Goal: Task Accomplishment & Management: Manage account settings

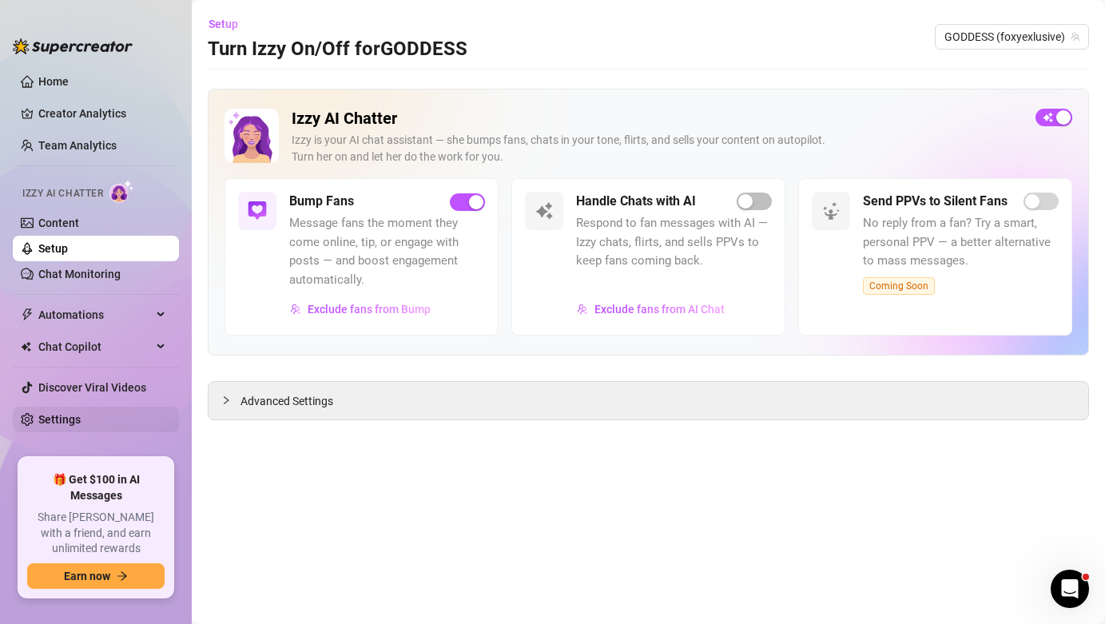
click at [81, 415] on link "Settings" at bounding box center [59, 419] width 42 height 13
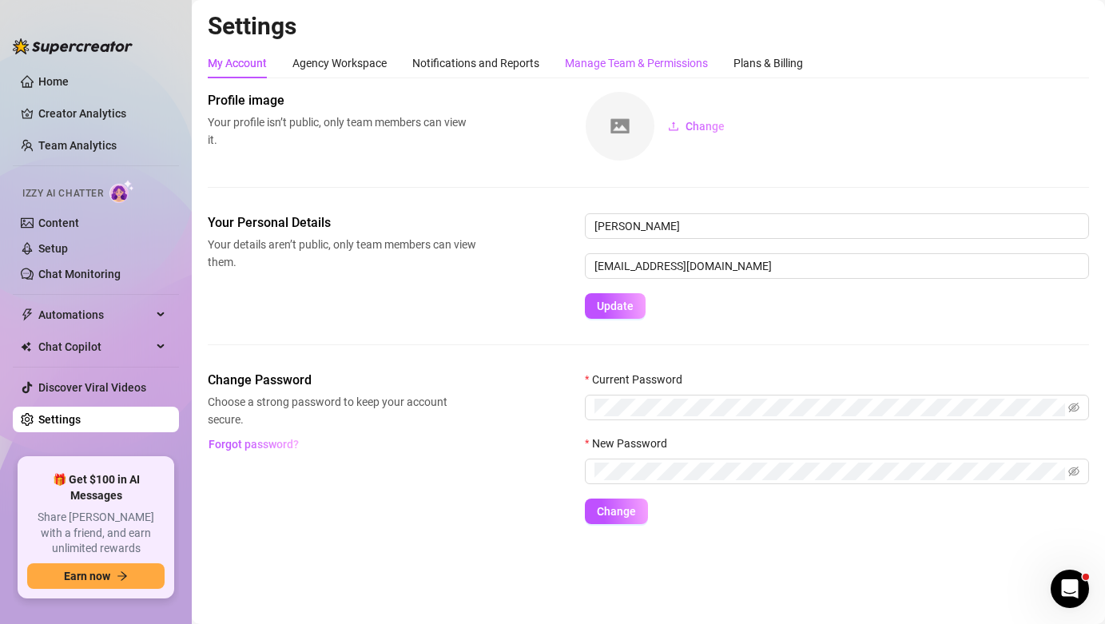
click at [642, 62] on div "Manage Team & Permissions" at bounding box center [636, 63] width 143 height 18
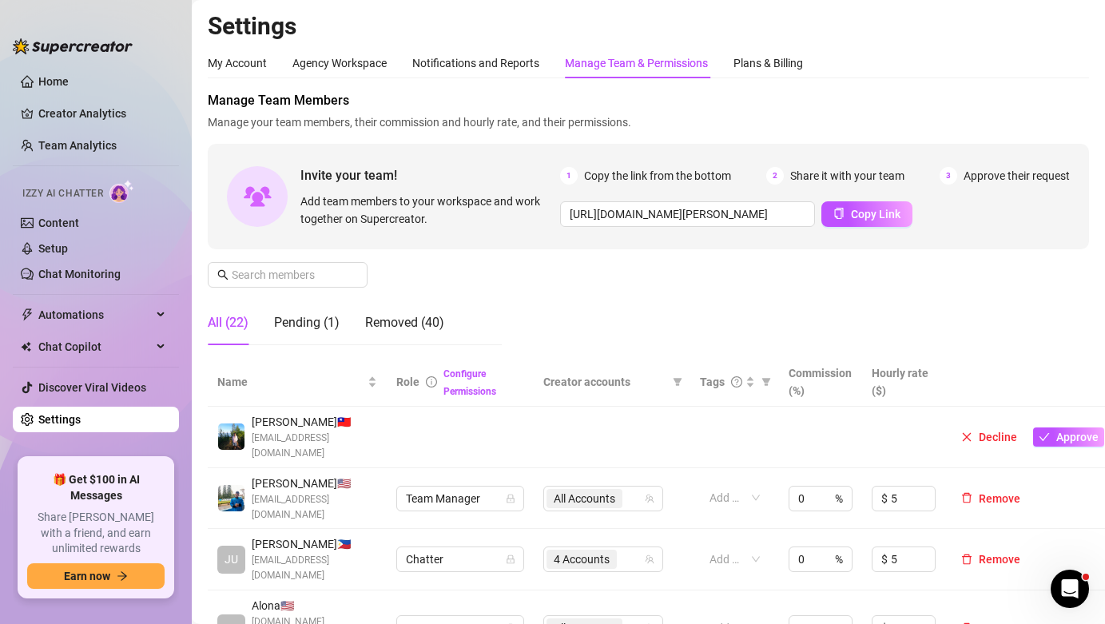
click at [1057, 439] on td "Decline Approve" at bounding box center [1029, 438] width 169 height 62
click at [1047, 416] on td "Decline Approve" at bounding box center [1029, 438] width 169 height 62
click at [1050, 428] on button "Approve" at bounding box center [1068, 437] width 71 height 19
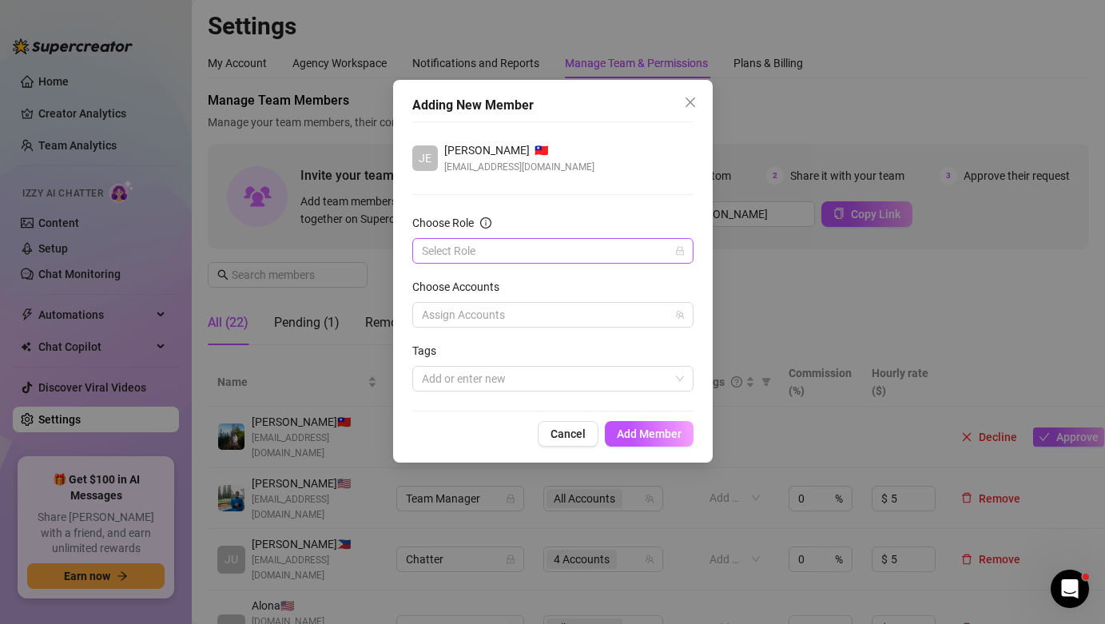
click at [616, 252] on input "Choose Role" at bounding box center [546, 251] width 248 height 24
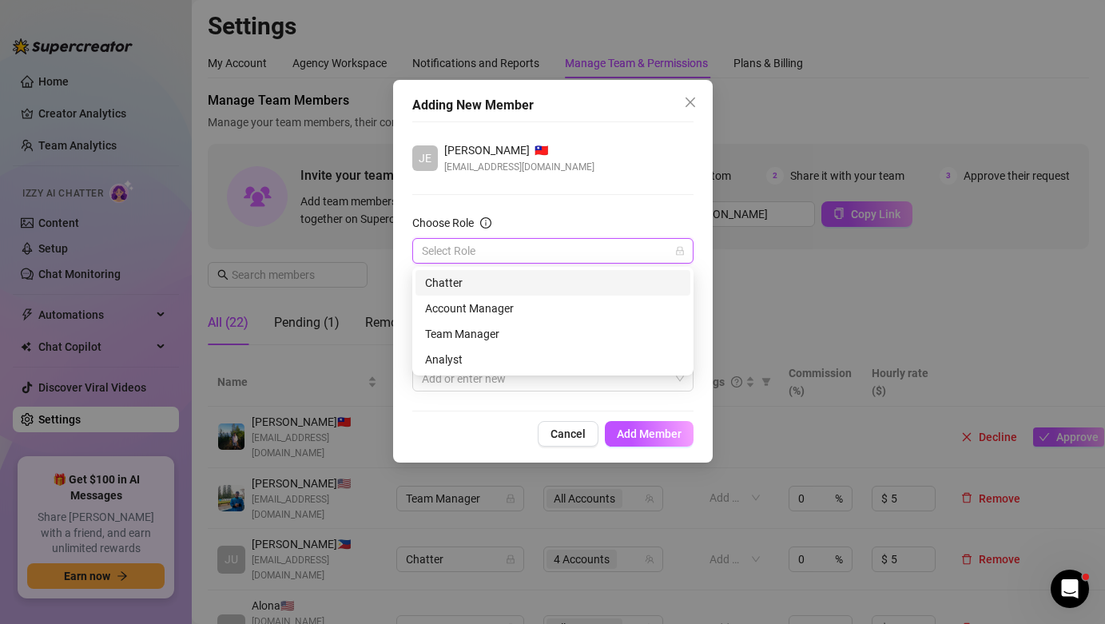
click at [567, 277] on div "Chatter" at bounding box center [553, 283] width 256 height 18
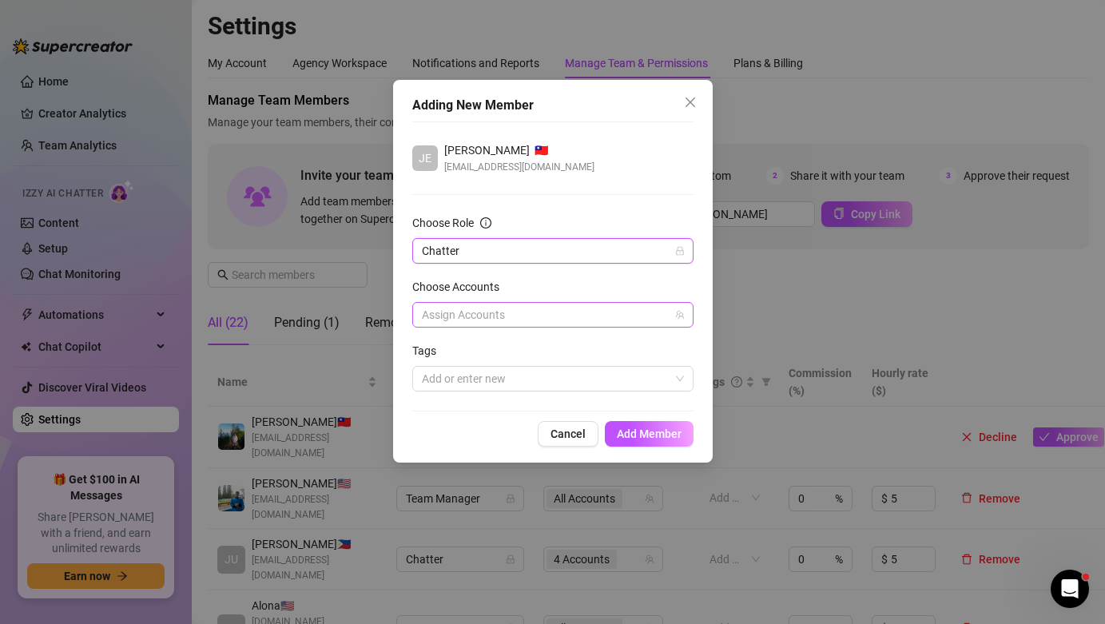
click at [537, 312] on div at bounding box center [545, 315] width 258 height 22
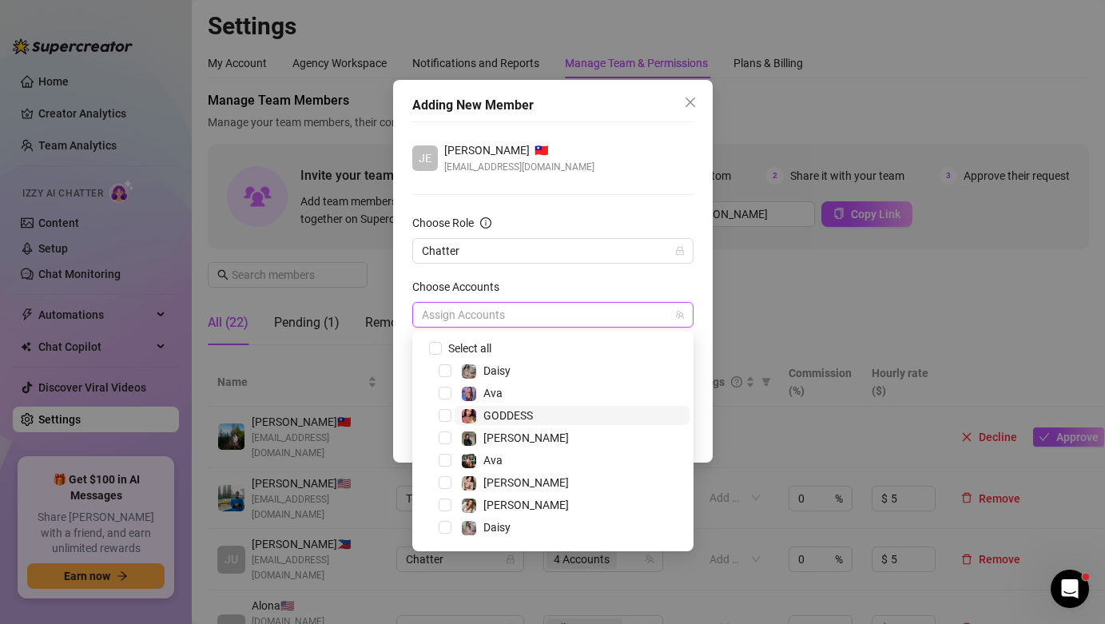
click at [538, 411] on span "GODDESS" at bounding box center [572, 415] width 235 height 19
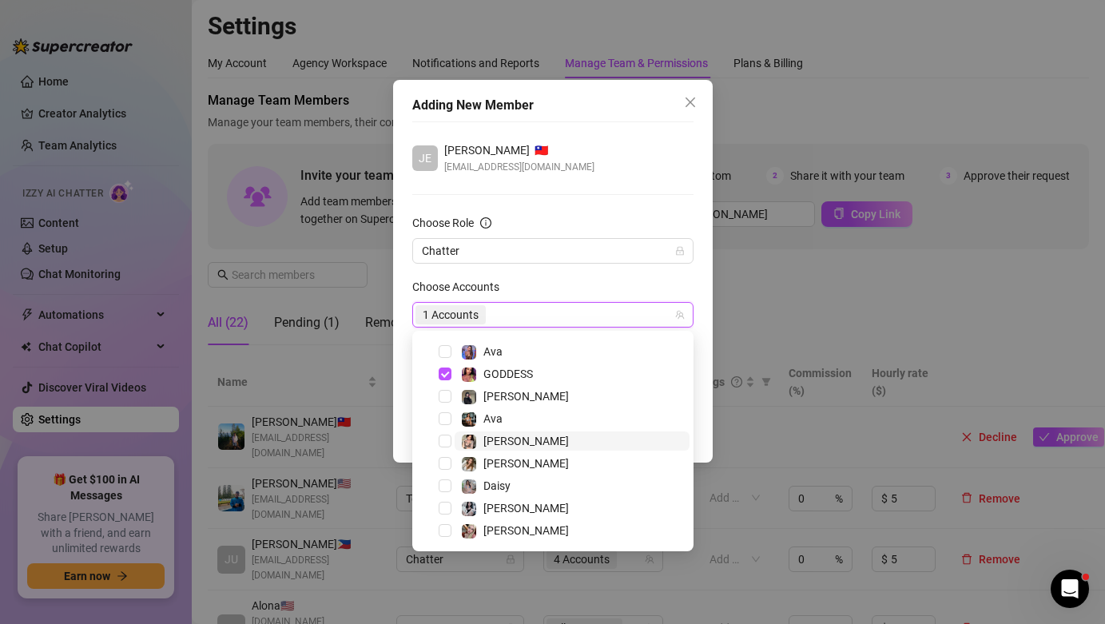
click at [554, 448] on span "[PERSON_NAME]" at bounding box center [572, 441] width 235 height 19
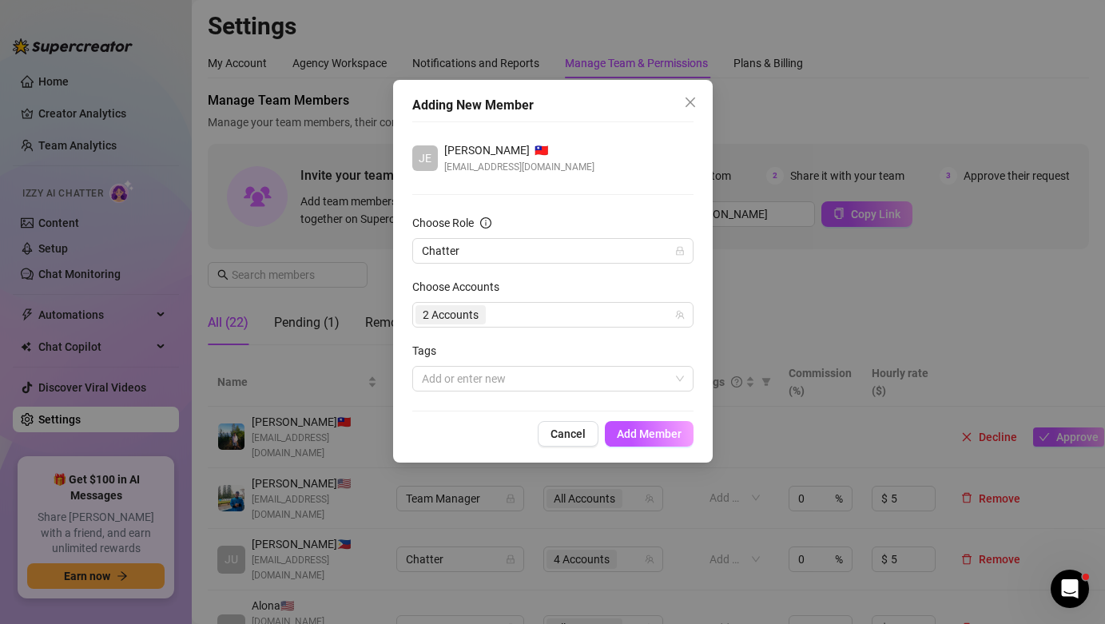
click at [611, 279] on div "Choose Accounts" at bounding box center [552, 290] width 281 height 24
click at [667, 426] on button "Add Member" at bounding box center [649, 434] width 89 height 26
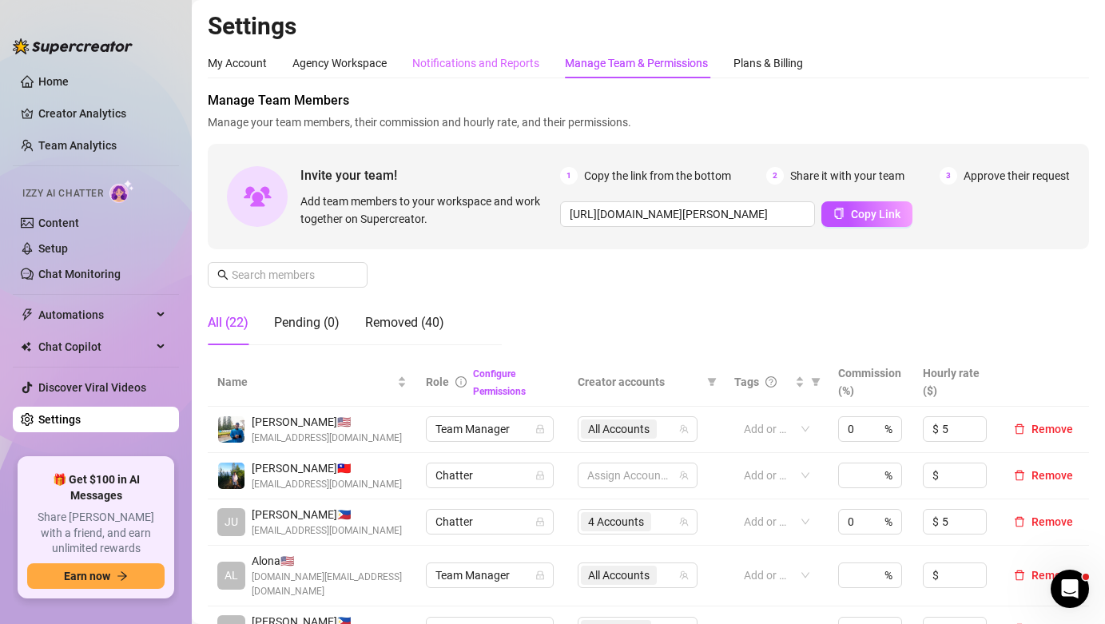
click at [508, 48] on div "Notifications and Reports" at bounding box center [475, 63] width 127 height 30
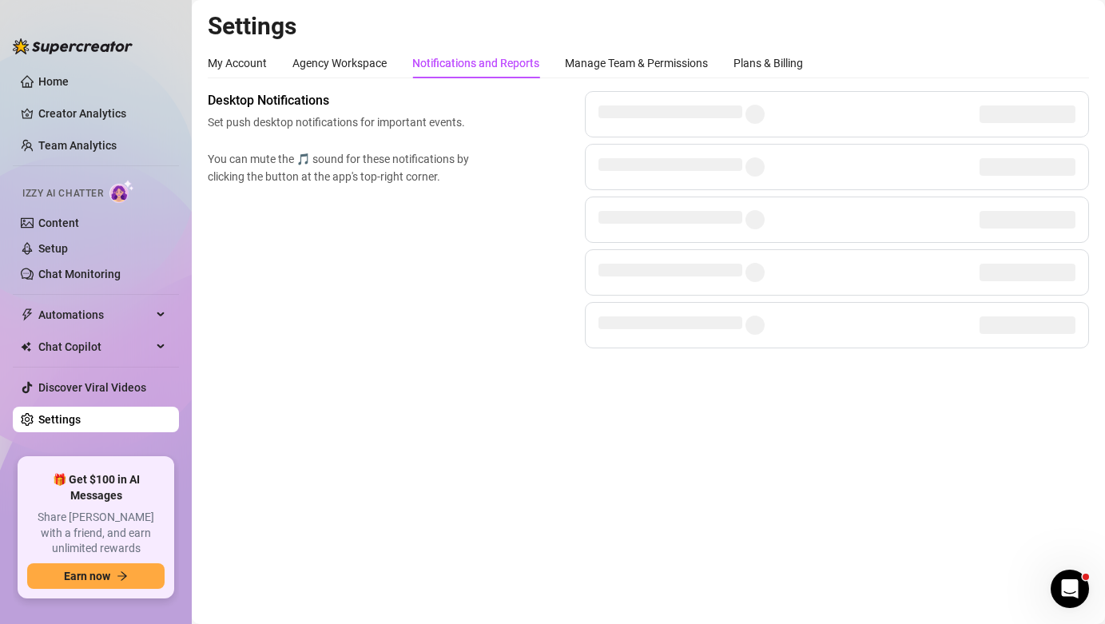
click at [505, 66] on div "Notifications and Reports" at bounding box center [475, 63] width 127 height 18
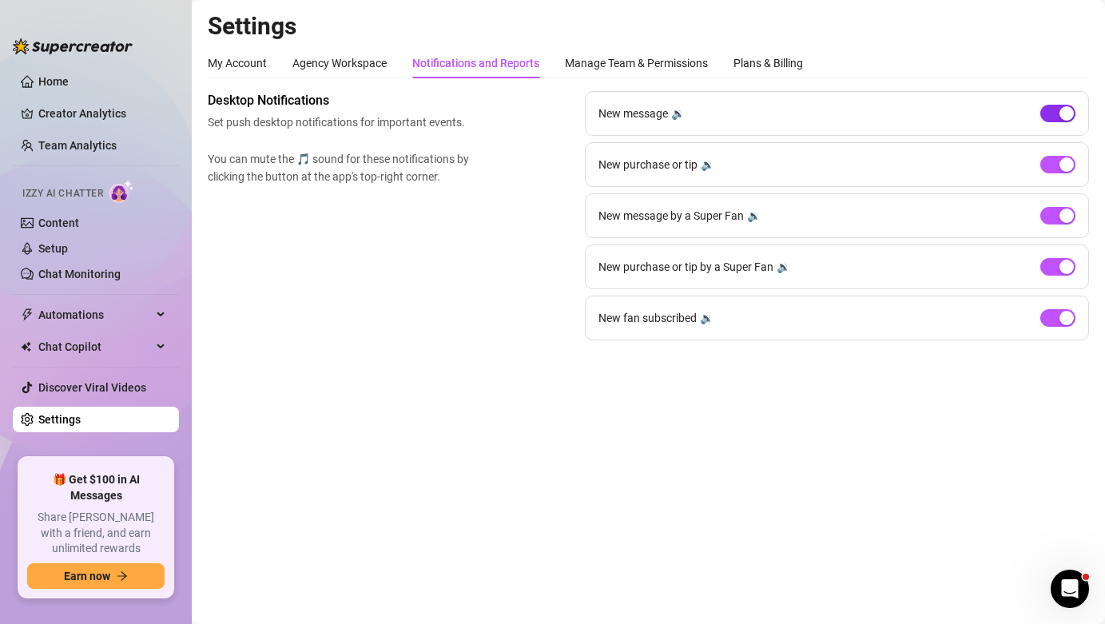
click at [1073, 116] on div "button" at bounding box center [1067, 113] width 14 height 14
click at [1058, 313] on button "button" at bounding box center [1058, 318] width 35 height 18
